Goal: Task Accomplishment & Management: Complete application form

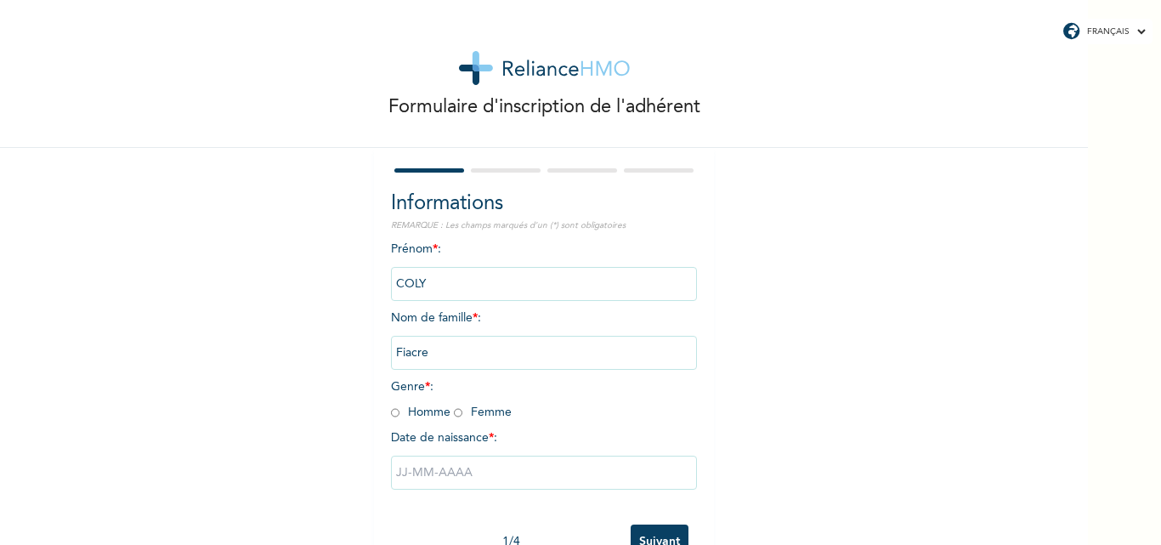
click at [391, 411] on input "radio" at bounding box center [395, 413] width 9 height 16
radio input "true"
click at [416, 476] on input "text" at bounding box center [544, 473] width 306 height 34
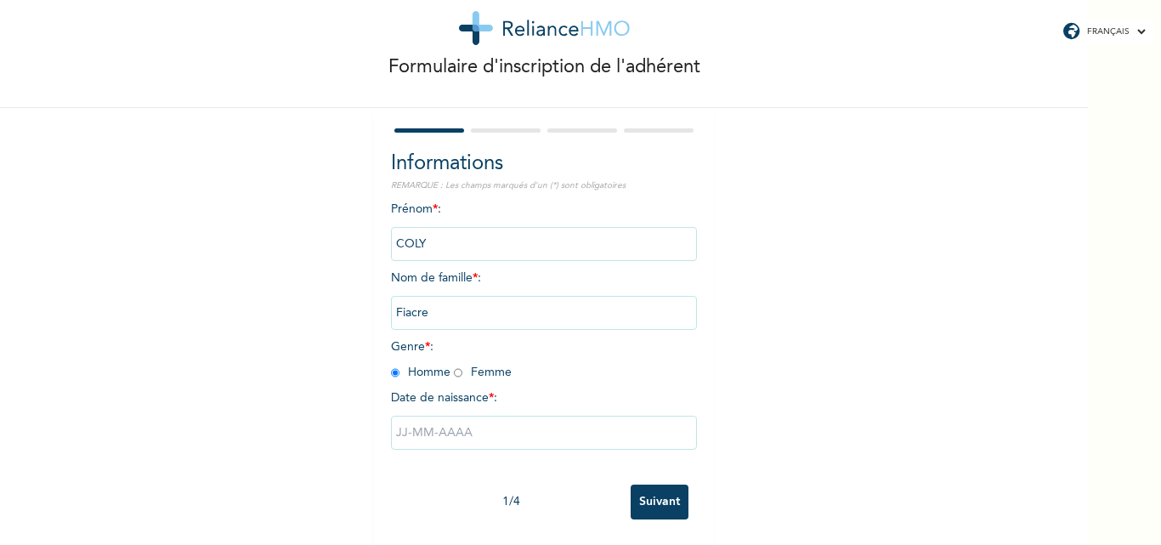
select select "8"
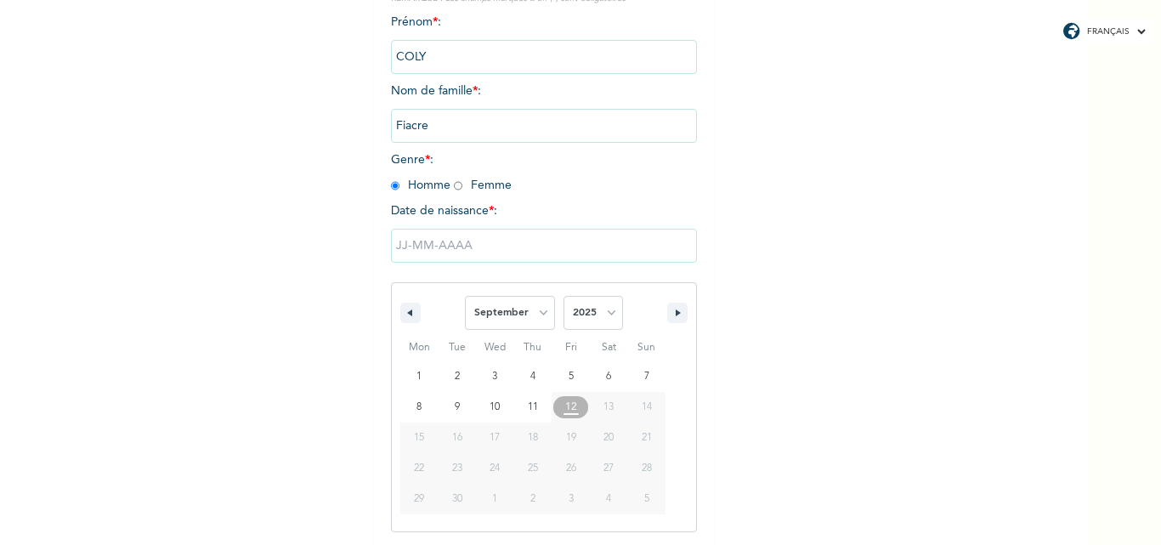
scroll to position [228, 0]
click at [467, 253] on input "text" at bounding box center [544, 245] width 306 height 34
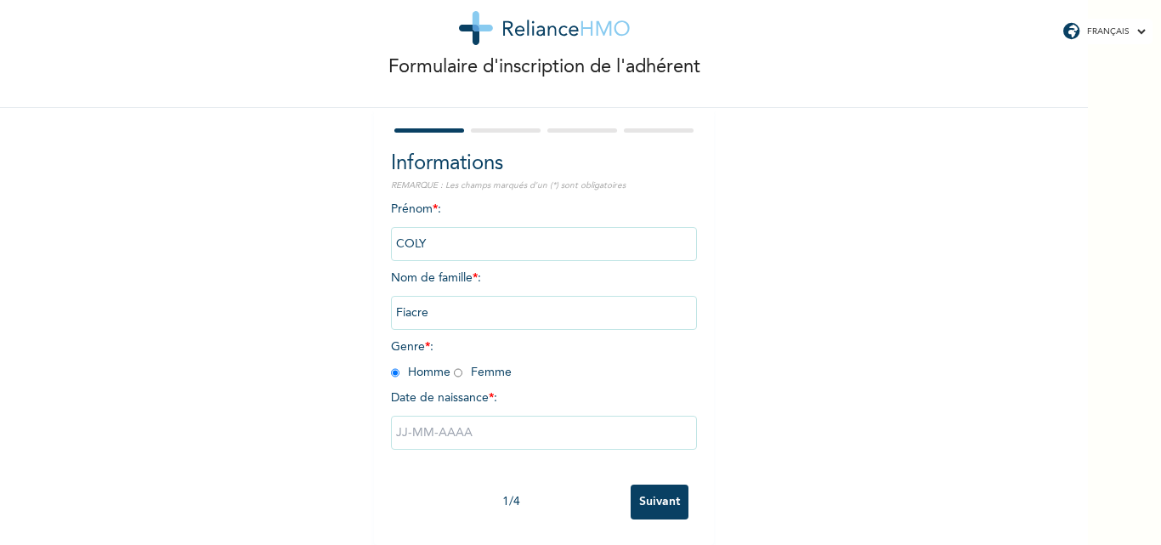
click at [435, 422] on input "text" at bounding box center [544, 433] width 306 height 34
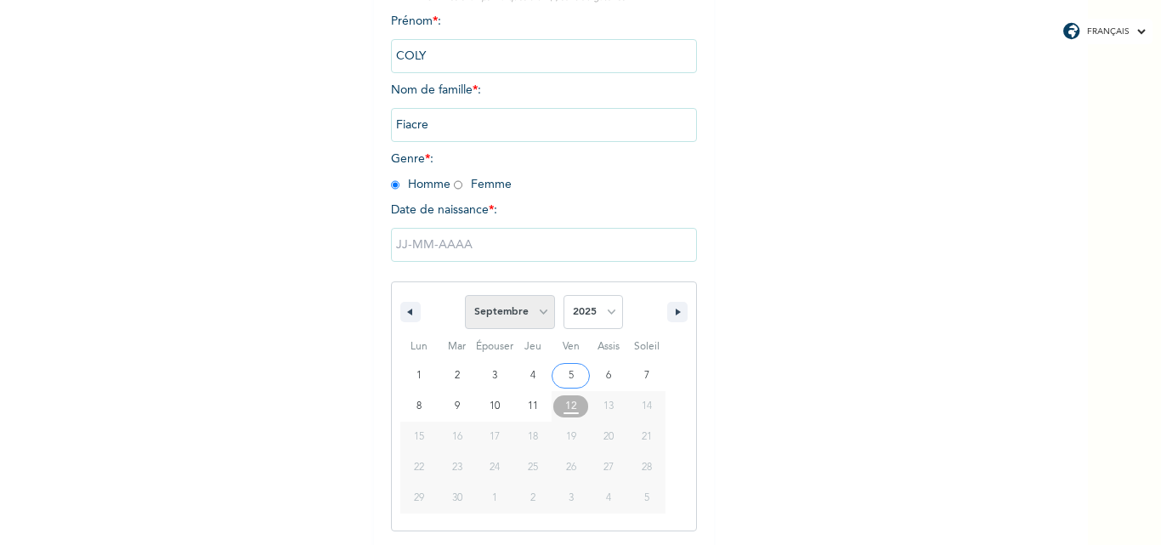
click at [537, 315] on select "[PERSON_NAME] Mars Avril Peut Juin Juillet Août Septembre Octobre Novembre Déce…" at bounding box center [510, 312] width 90 height 34
select select "7"
click at [465, 296] on select "[PERSON_NAME] Mars Avril Peut Juin Juillet Août Septembre Octobre Novembre Déce…" at bounding box center [510, 312] width 90 height 34
click at [608, 312] on select "2025 2024 2023 2022 2021 2020 2019 2018 2017 2016 2015 2014 2013 2012 2011 2010…" at bounding box center [594, 312] width 60 height 34
select select "1984"
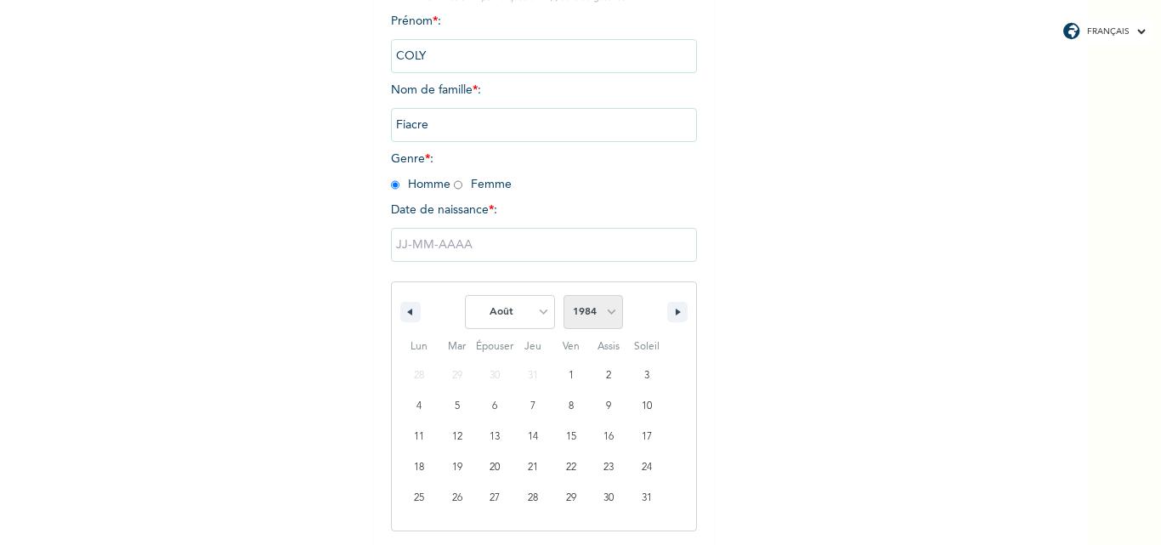
click at [564, 296] on select "2025 2024 2023 2022 2021 2020 2019 2018 2017 2016 2015 2014 2013 2012 2011 2010…" at bounding box center [594, 312] width 60 height 34
type input "[DATE]"
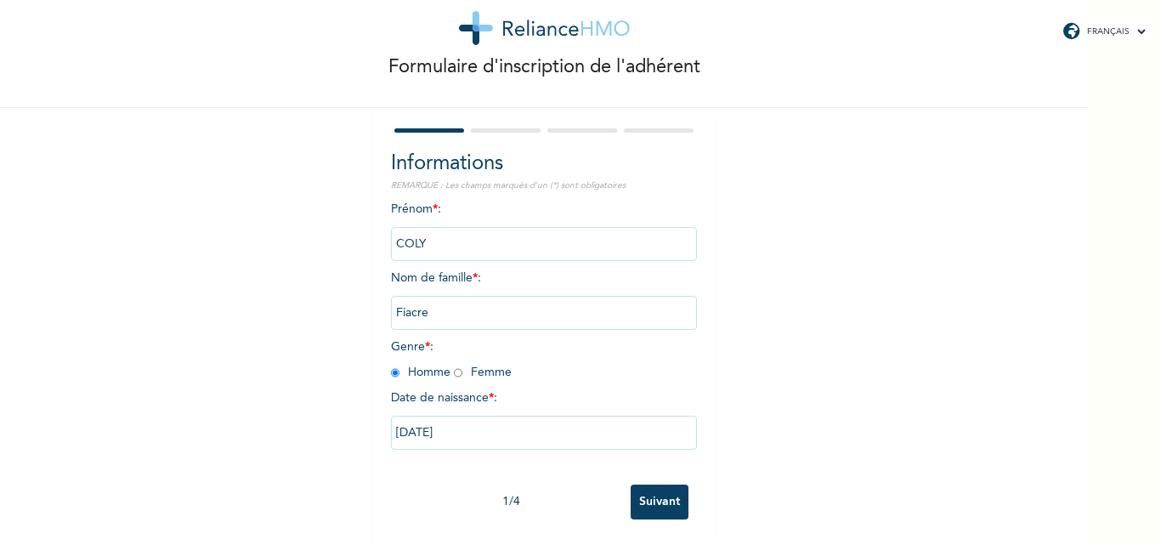
click at [652, 486] on input "Suivant" at bounding box center [660, 502] width 58 height 35
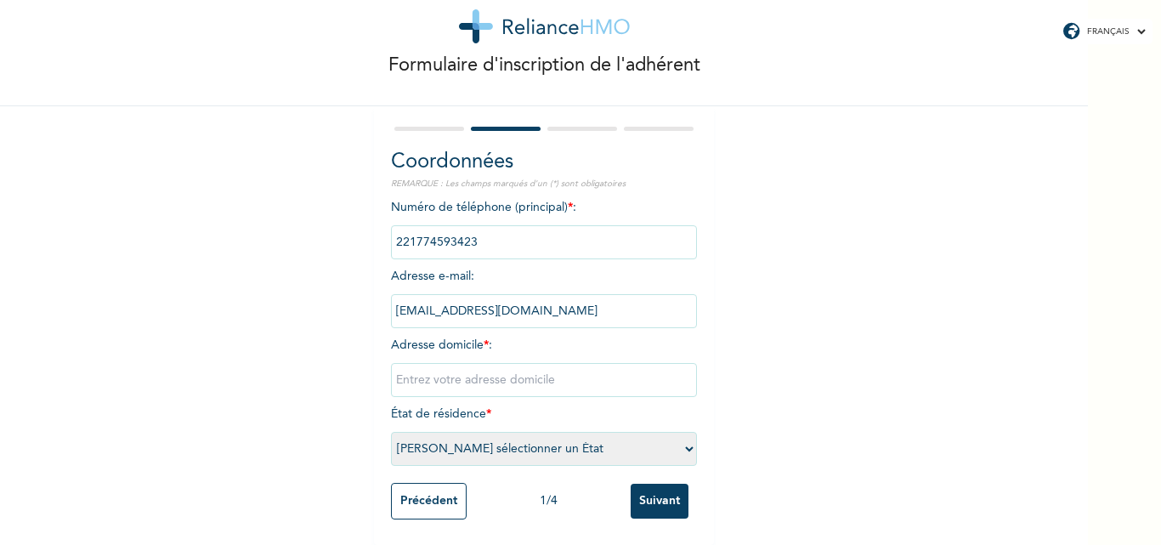
click at [531, 366] on input "text" at bounding box center [544, 380] width 306 height 34
click at [681, 435] on select "[PERSON_NAME] sélectionner un État [GEOGRAPHIC_DATA]" at bounding box center [544, 449] width 306 height 34
select select "1"
click at [391, 432] on select "[PERSON_NAME] sélectionner un État [GEOGRAPHIC_DATA]" at bounding box center [544, 449] width 306 height 34
click at [503, 365] on input "text" at bounding box center [544, 380] width 306 height 34
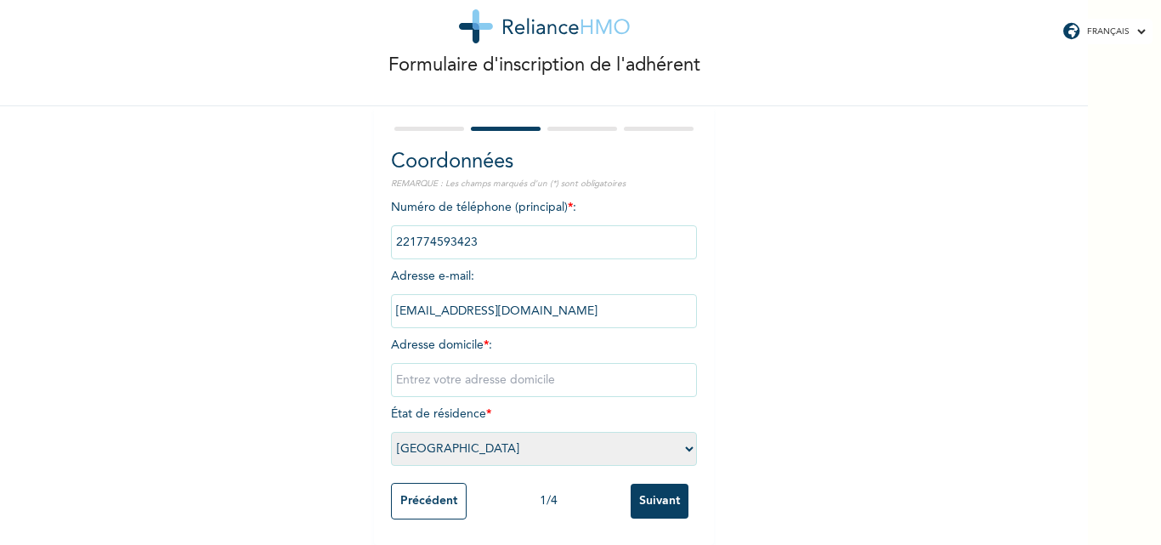
type input "g"
type input "Grand Dakar Sicap Darabis Villa N°10 Bis"
click at [653, 489] on input "Suivant" at bounding box center [660, 501] width 58 height 35
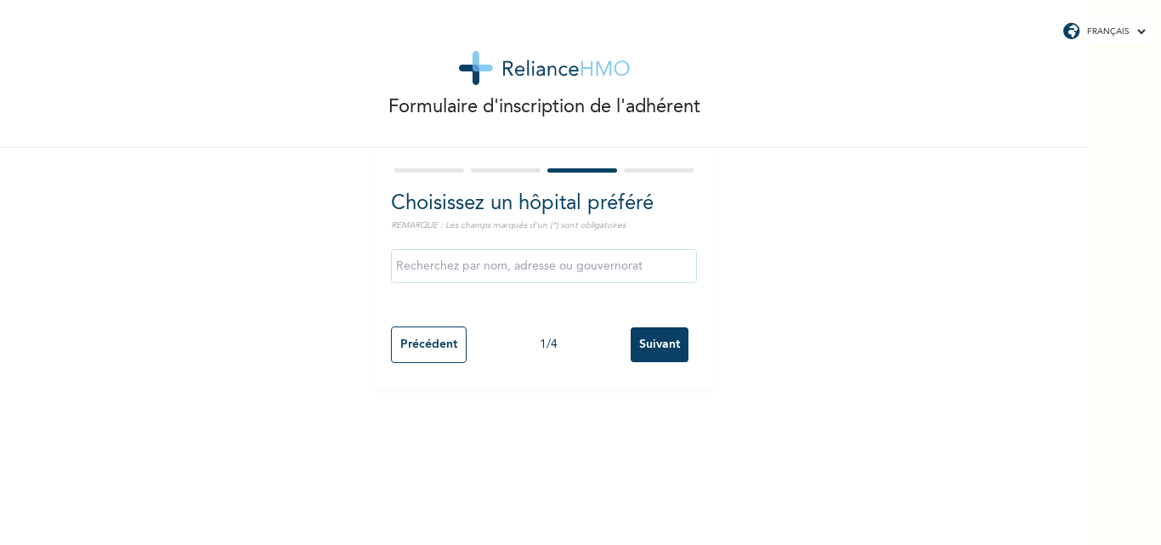
scroll to position [0, 0]
click at [648, 262] on input "text" at bounding box center [544, 266] width 306 height 34
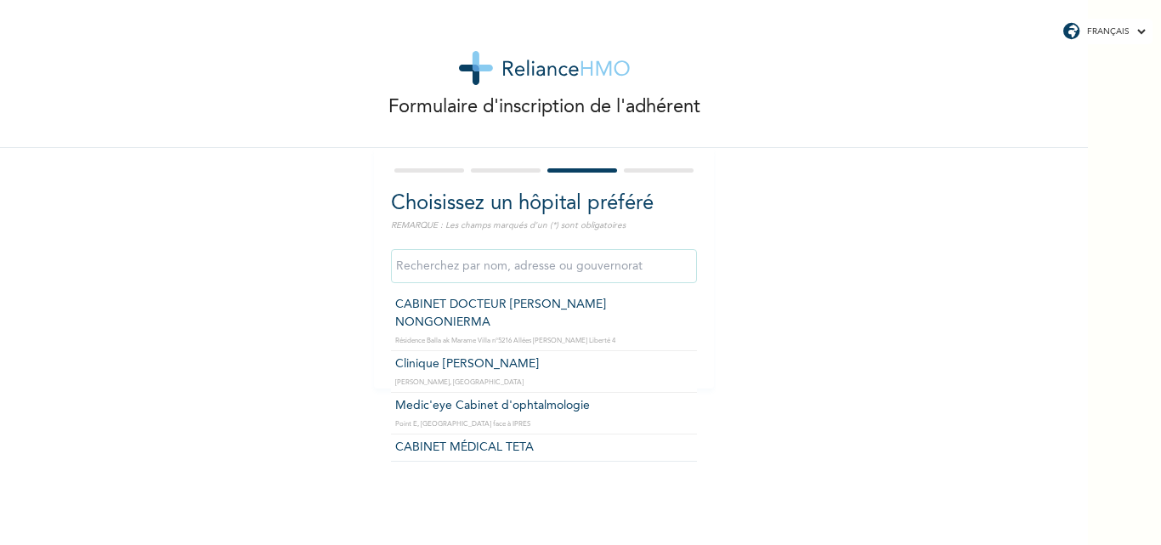
click at [827, 372] on div "Formulaire d'inscription de l'adhérent Choisissez un hôpital préféré REMARQUE :…" at bounding box center [544, 194] width 1088 height 389
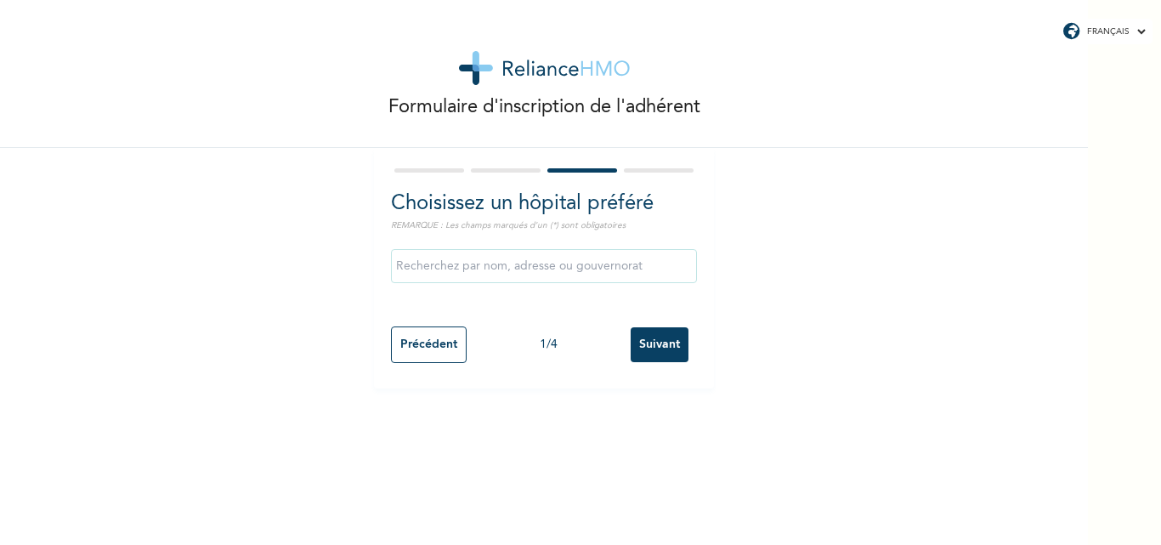
click at [659, 349] on input "Suivant" at bounding box center [660, 344] width 58 height 35
